Goal: Transaction & Acquisition: Purchase product/service

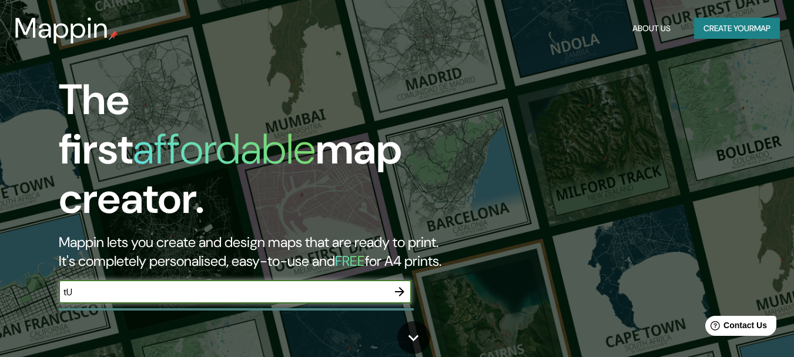
type input "t"
type input "o"
type input "[GEOGRAPHIC_DATA] [GEOGRAPHIC_DATA]"
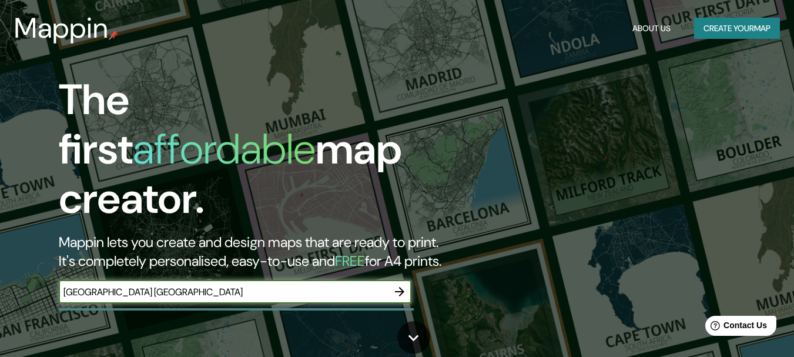
click at [399, 284] on icon "button" at bounding box center [399, 291] width 14 height 14
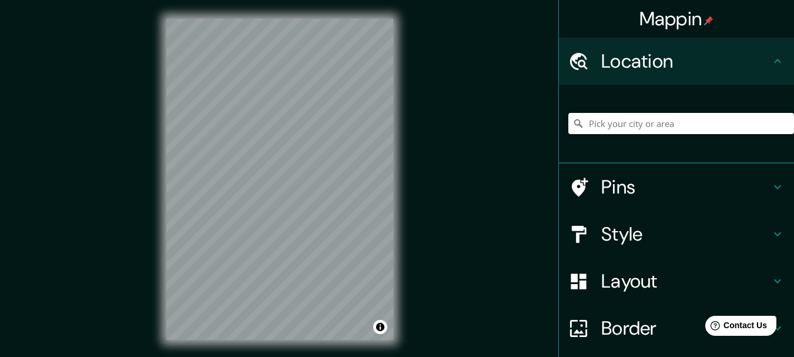
click at [436, 155] on div "Mappin Location Pins Style Layout Border Choose a border. Hint : you can make l…" at bounding box center [397, 188] width 794 height 377
click at [438, 204] on div "Mappin Location Pins Style Layout Border Choose a border. Hint : you can make l…" at bounding box center [397, 188] width 794 height 377
click at [650, 182] on h4 "Pins" at bounding box center [685, 186] width 169 height 23
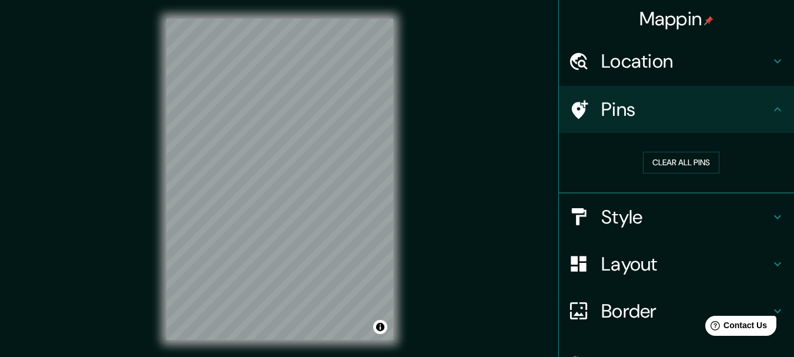
click at [693, 122] on div "Pins" at bounding box center [676, 109] width 235 height 47
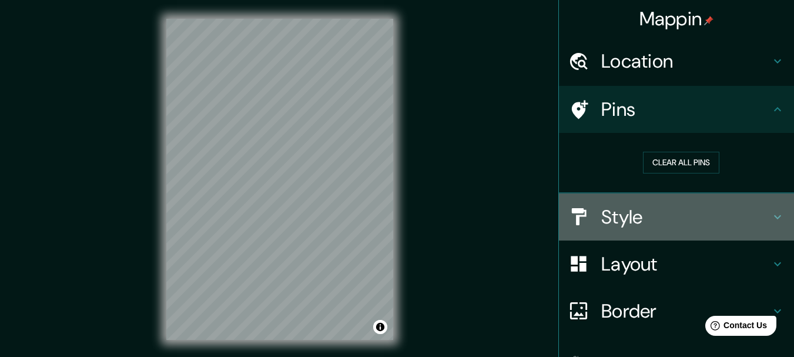
click at [685, 207] on h4 "Style" at bounding box center [685, 216] width 169 height 23
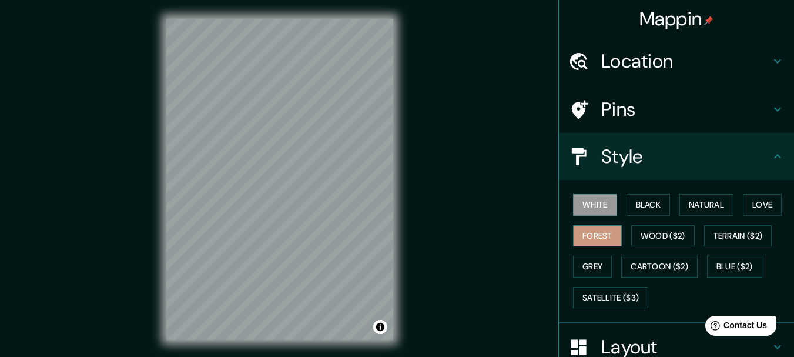
click at [597, 238] on button "Forest" at bounding box center [597, 236] width 49 height 22
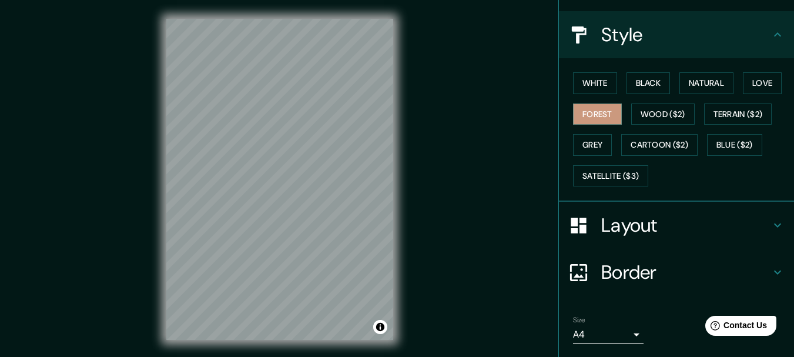
scroll to position [159, 0]
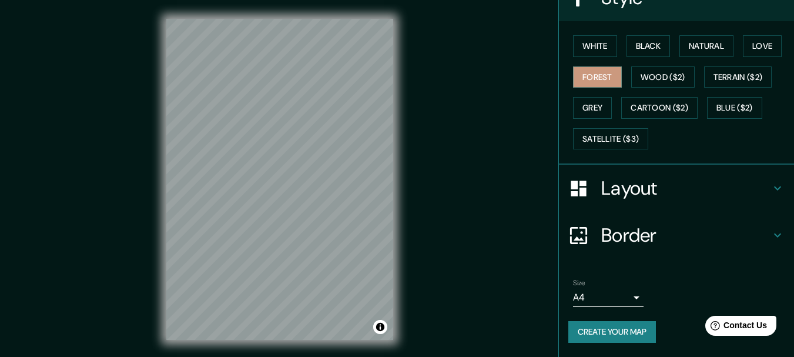
click at [614, 182] on h4 "Layout" at bounding box center [685, 187] width 169 height 23
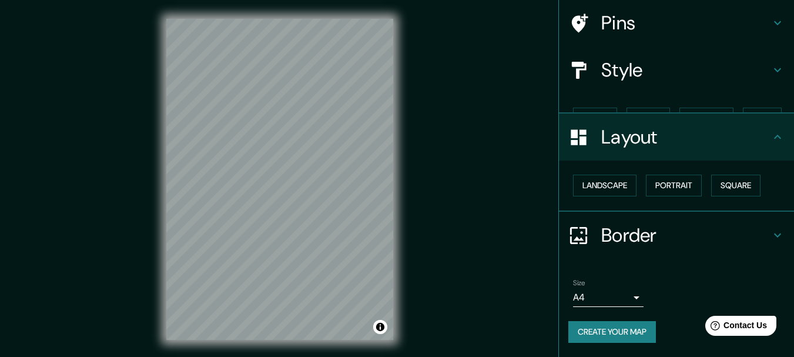
scroll to position [66, 0]
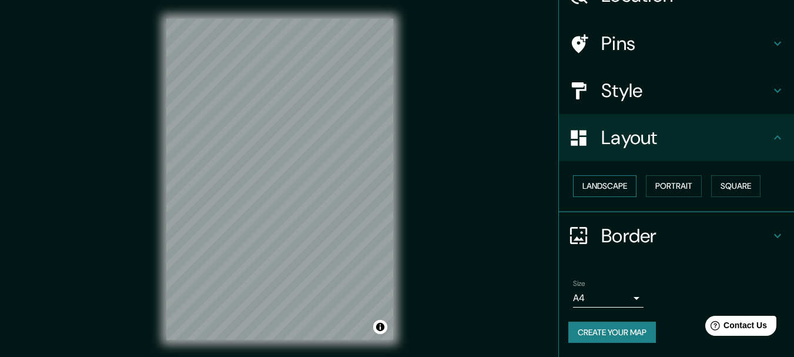
click at [613, 188] on button "Landscape" at bounding box center [604, 186] width 63 height 22
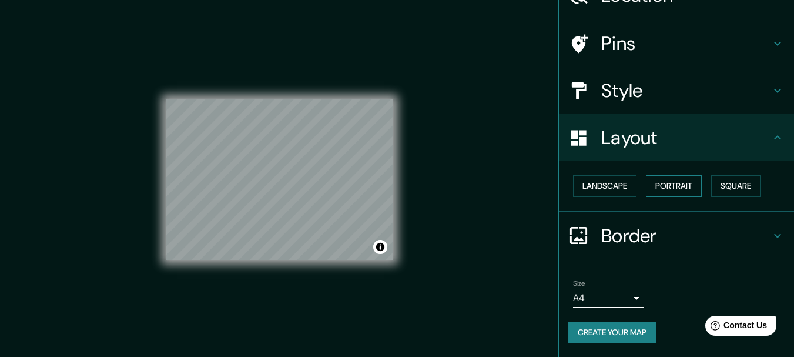
click at [654, 184] on button "Portrait" at bounding box center [673, 186] width 56 height 22
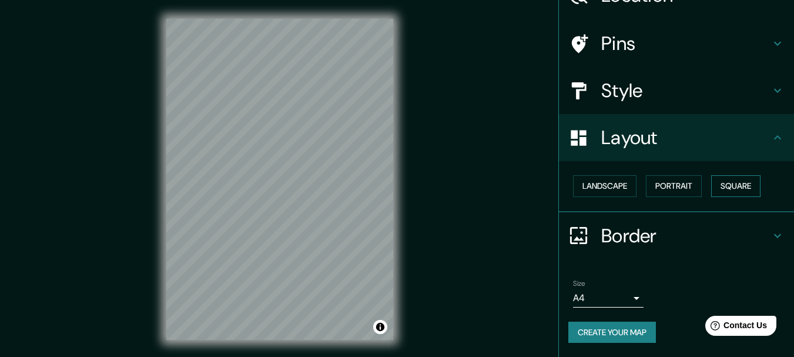
click at [720, 184] on button "Square" at bounding box center [735, 186] width 49 height 22
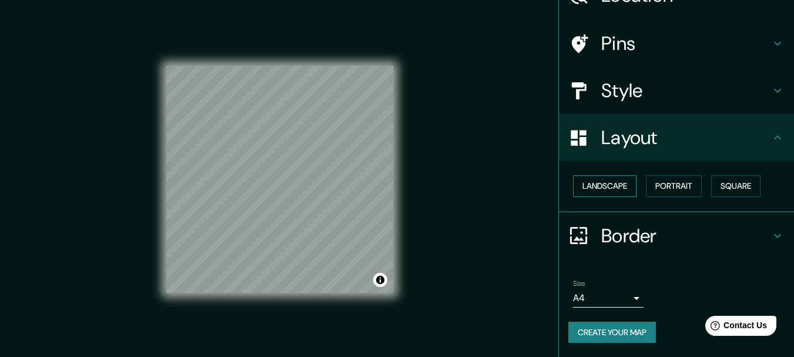
click at [614, 189] on button "Landscape" at bounding box center [604, 186] width 63 height 22
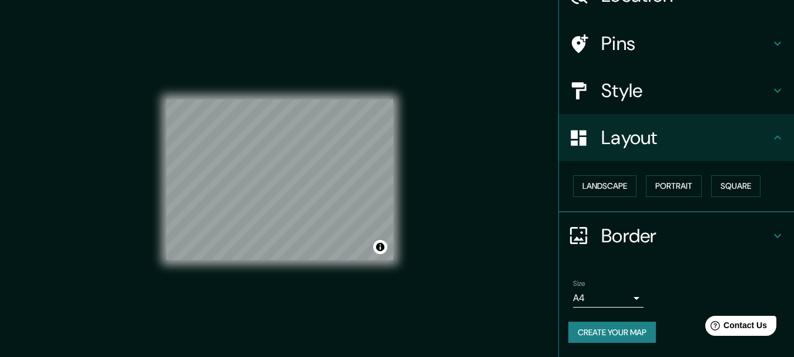
click at [678, 243] on h4 "Border" at bounding box center [685, 235] width 169 height 23
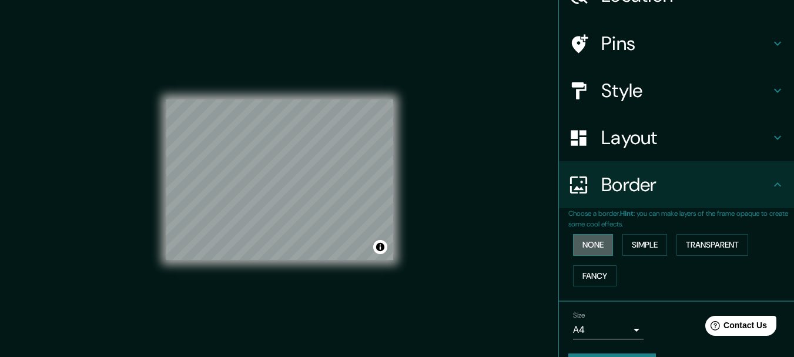
click at [590, 250] on button "None" at bounding box center [593, 245] width 40 height 22
click at [601, 249] on button "None" at bounding box center [593, 245] width 40 height 22
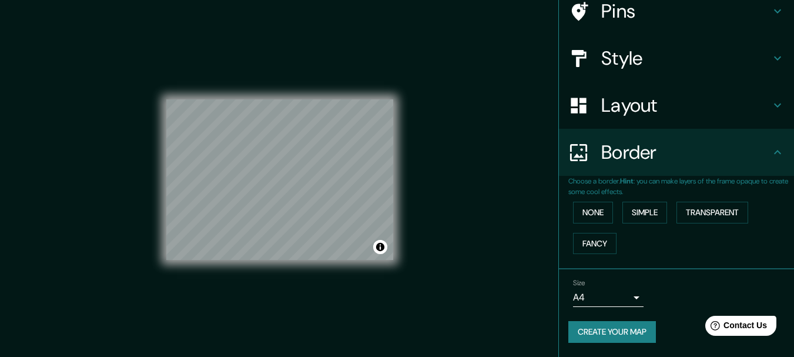
click at [620, 324] on button "Create your map" at bounding box center [612, 332] width 88 height 22
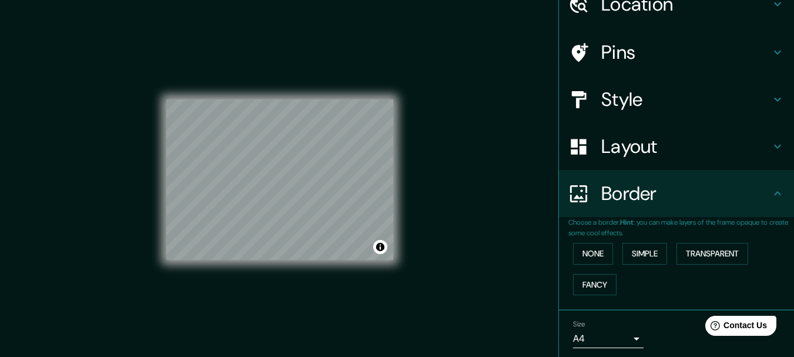
scroll to position [0, 0]
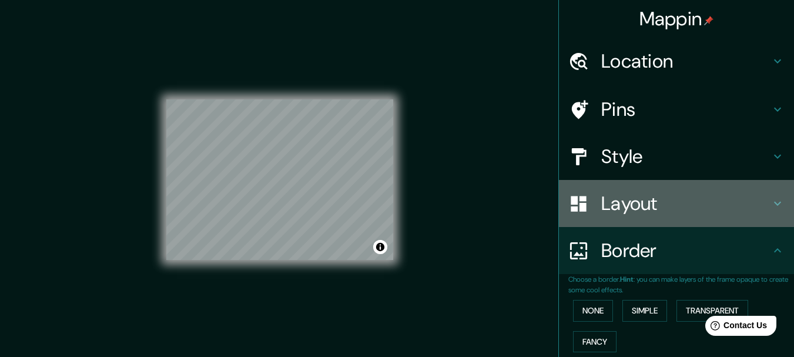
click at [632, 197] on h4 "Layout" at bounding box center [685, 202] width 169 height 23
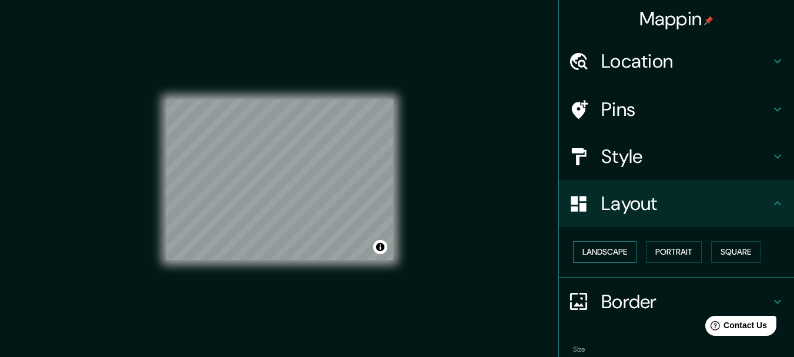
click at [610, 248] on button "Landscape" at bounding box center [604, 252] width 63 height 22
click at [655, 245] on button "Portrait" at bounding box center [673, 252] width 56 height 22
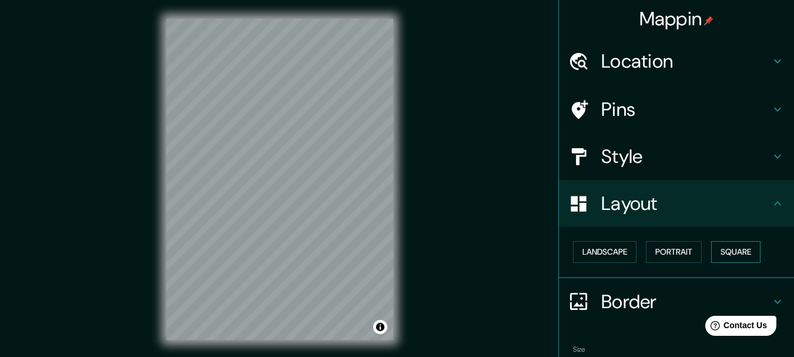
click at [726, 248] on button "Square" at bounding box center [735, 252] width 49 height 22
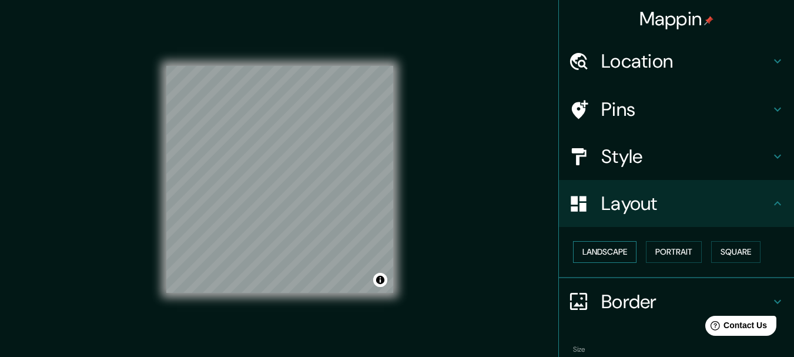
click at [615, 253] on button "Landscape" at bounding box center [604, 252] width 63 height 22
